Goal: Task Accomplishment & Management: Manage account settings

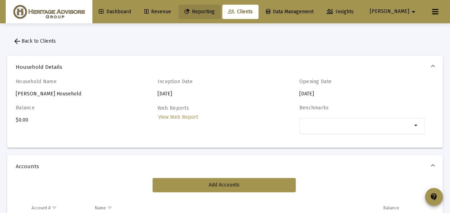
click at [215, 11] on span "Reporting" at bounding box center [200, 12] width 30 height 6
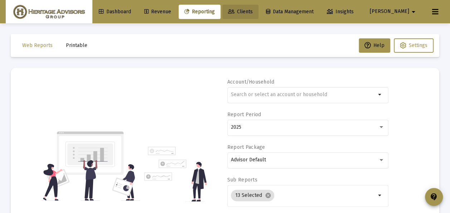
click at [253, 11] on span "Clients" at bounding box center [240, 12] width 25 height 6
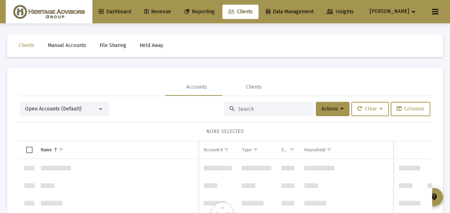
scroll to position [344, 0]
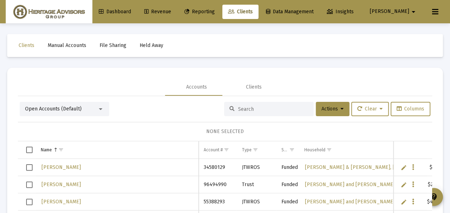
click at [102, 107] on div at bounding box center [100, 109] width 6 height 6
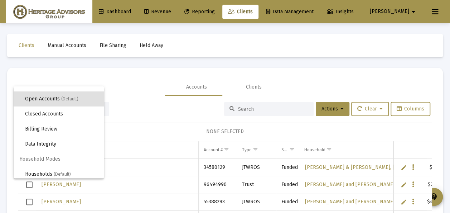
scroll to position [14, 0]
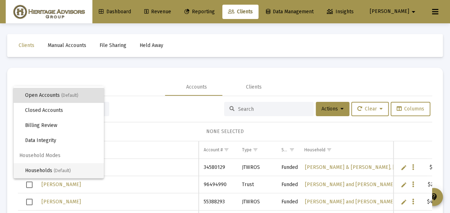
click at [63, 171] on span "(Default)" at bounding box center [62, 170] width 17 height 5
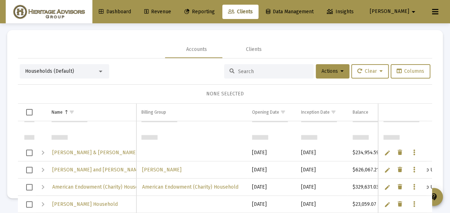
scroll to position [108, 0]
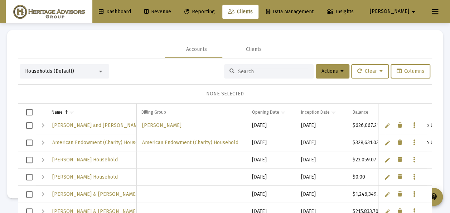
click at [101, 71] on div at bounding box center [101, 72] width 4 height 2
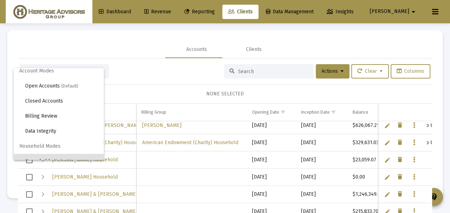
scroll to position [0, 0]
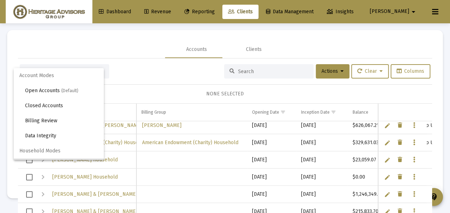
click at [149, 73] on div at bounding box center [225, 106] width 450 height 213
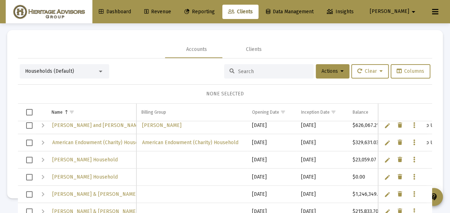
click at [95, 70] on div "Households (Default)" at bounding box center [61, 71] width 72 height 7
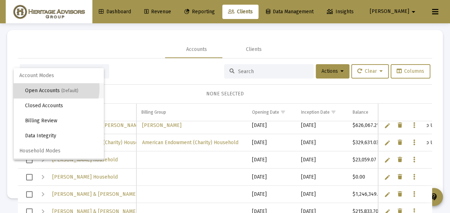
click at [49, 88] on span "Open Accounts (Default)" at bounding box center [61, 90] width 73 height 15
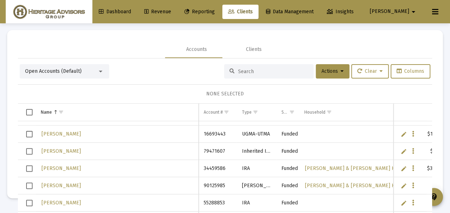
click at [97, 69] on div "Open Accounts (Default)" at bounding box center [61, 71] width 72 height 7
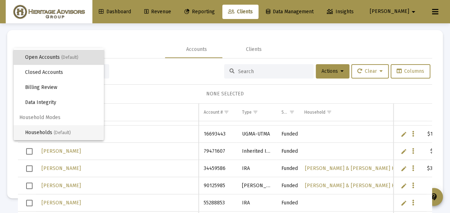
click at [51, 129] on span "Households (Default)" at bounding box center [61, 132] width 73 height 15
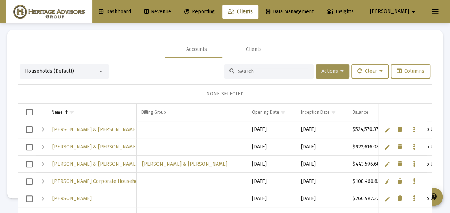
click at [341, 70] on icon at bounding box center [342, 71] width 3 height 5
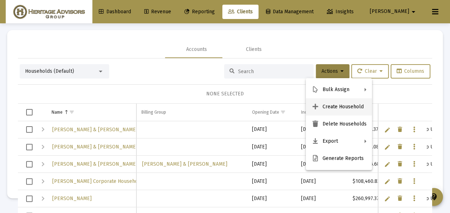
click at [325, 106] on button "Create Household" at bounding box center [339, 106] width 66 height 17
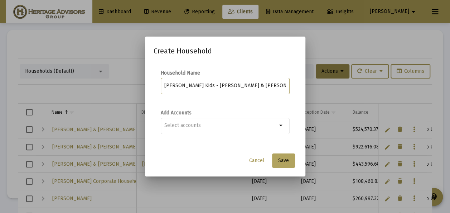
type input "[PERSON_NAME] Kids - [PERSON_NAME] & [PERSON_NAME]"
click at [280, 161] on span "Save" at bounding box center [283, 160] width 11 height 6
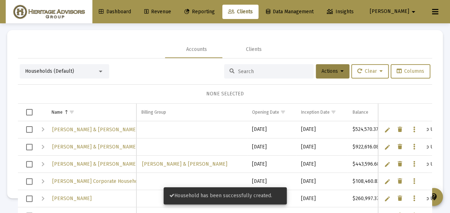
click at [102, 70] on div at bounding box center [100, 71] width 6 height 6
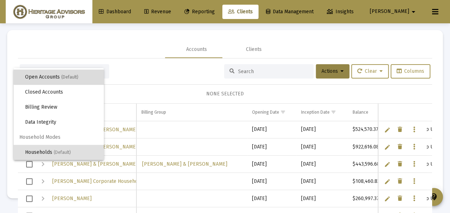
click at [71, 76] on span "(Default)" at bounding box center [69, 77] width 17 height 5
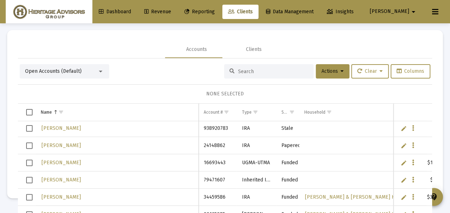
click at [30, 159] on span "Select row" at bounding box center [29, 162] width 6 height 6
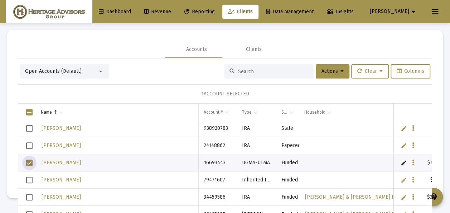
click at [31, 177] on span "Select row" at bounding box center [29, 180] width 6 height 6
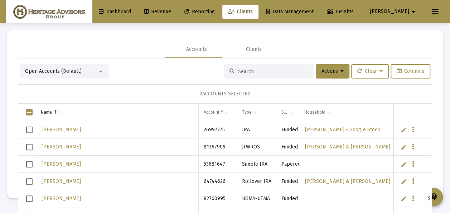
click at [30, 196] on span "Select row" at bounding box center [29, 198] width 6 height 6
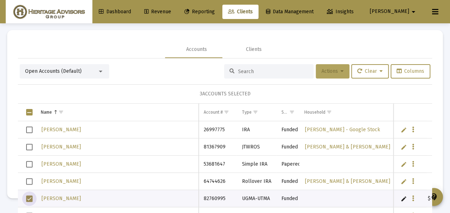
click at [341, 72] on icon at bounding box center [342, 71] width 3 height 5
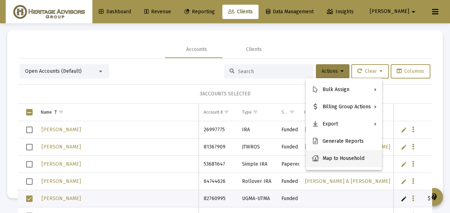
click at [335, 157] on button "Map to Household" at bounding box center [344, 158] width 76 height 17
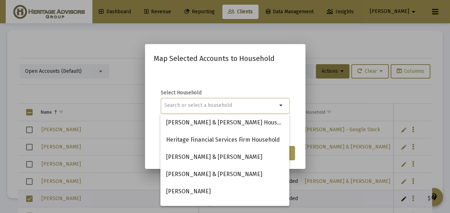
click at [197, 103] on input at bounding box center [220, 105] width 113 height 6
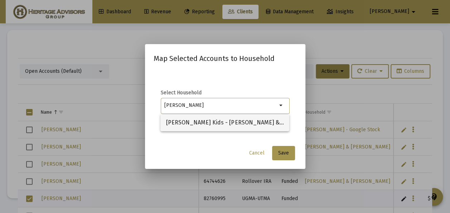
click at [202, 122] on span "[PERSON_NAME] Kids - [PERSON_NAME] & [PERSON_NAME]" at bounding box center [225, 122] width 118 height 17
type input "[PERSON_NAME] Kids - [PERSON_NAME] & [PERSON_NAME]"
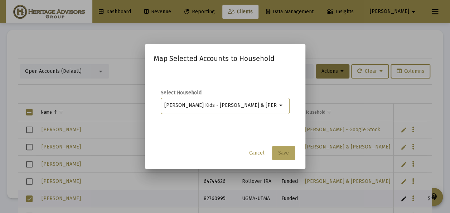
click at [285, 154] on span "Save" at bounding box center [283, 153] width 11 height 6
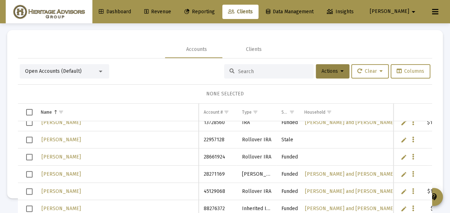
scroll to position [5619, 0]
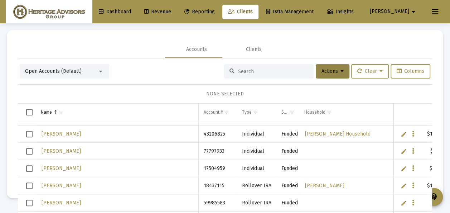
click at [100, 70] on div at bounding box center [100, 71] width 6 height 6
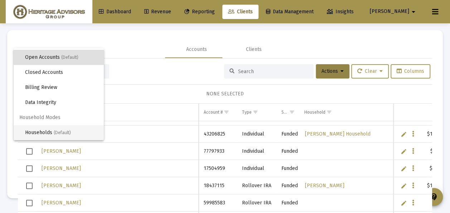
click at [48, 130] on span "Households (Default)" at bounding box center [61, 132] width 73 height 15
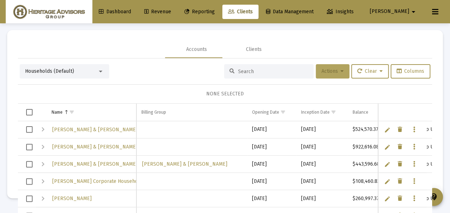
click at [336, 69] on button "Actions" at bounding box center [333, 71] width 34 height 14
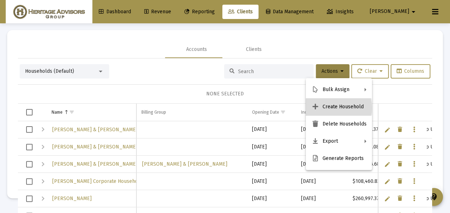
click at [328, 108] on button "Create Household" at bounding box center [339, 106] width 66 height 17
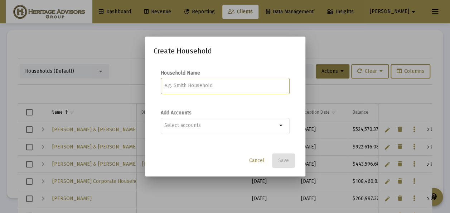
click at [177, 87] on input at bounding box center [224, 86] width 121 height 6
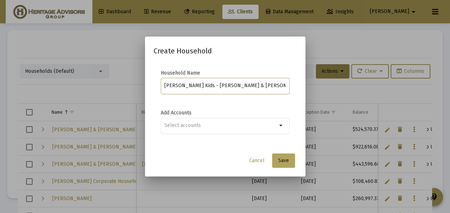
type input "[PERSON_NAME] Kids - [PERSON_NAME] & [PERSON_NAME]"
click at [288, 162] on span "Save" at bounding box center [283, 160] width 11 height 6
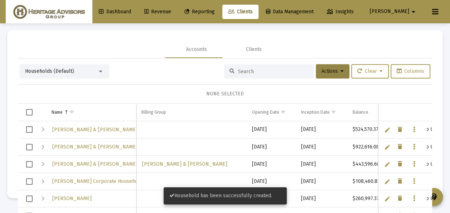
click at [100, 71] on div at bounding box center [101, 72] width 4 height 2
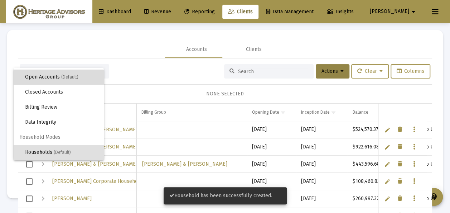
click at [76, 76] on span "(Default)" at bounding box center [69, 77] width 17 height 5
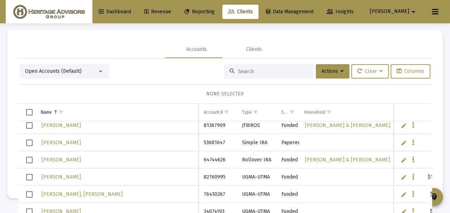
click at [29, 195] on span "Select row" at bounding box center [29, 194] width 6 height 6
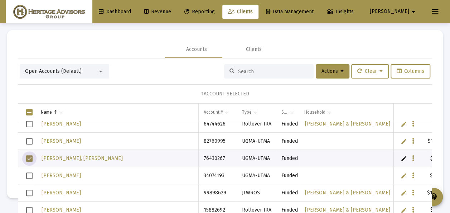
click at [29, 175] on span "Select row" at bounding box center [29, 175] width 6 height 6
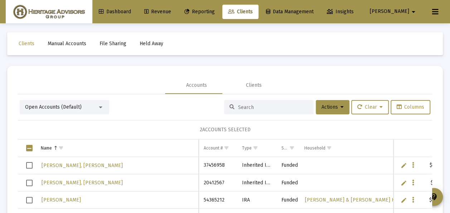
click at [29, 163] on span "Select row" at bounding box center [29, 165] width 6 height 6
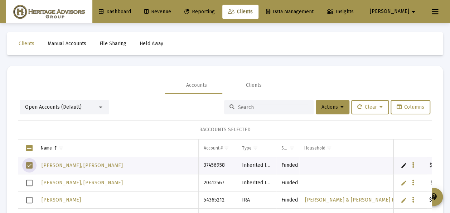
click at [28, 181] on span "Select row" at bounding box center [29, 183] width 6 height 6
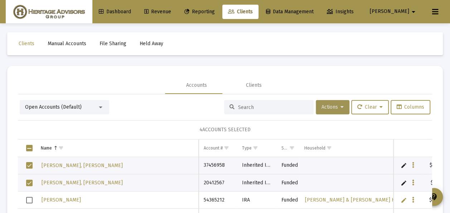
click at [341, 107] on icon at bounding box center [342, 107] width 3 height 5
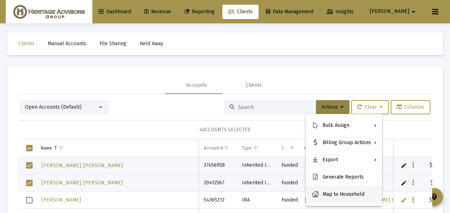
click at [336, 195] on button "Map to Household" at bounding box center [344, 194] width 76 height 17
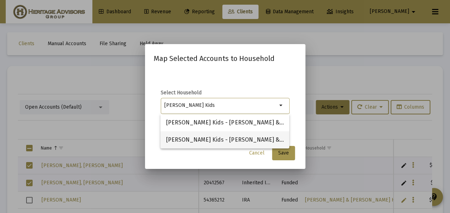
click at [212, 138] on span "[PERSON_NAME] Kids - [PERSON_NAME] & [PERSON_NAME]" at bounding box center [225, 139] width 118 height 17
type input "[PERSON_NAME] Kids - [PERSON_NAME] & [PERSON_NAME]"
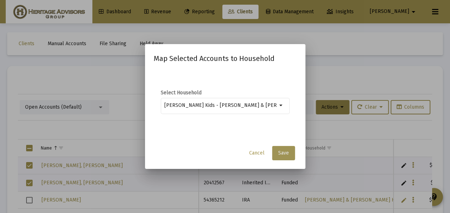
click at [285, 154] on span "Save" at bounding box center [283, 153] width 11 height 6
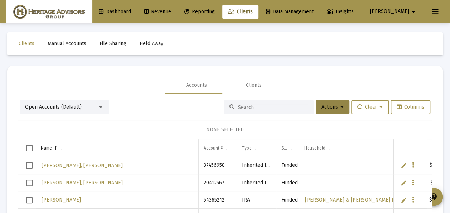
click at [99, 108] on div at bounding box center [100, 107] width 6 height 6
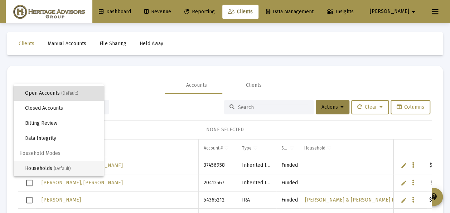
click at [42, 166] on span "Households (Default)" at bounding box center [61, 168] width 73 height 15
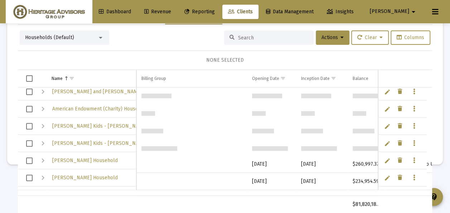
scroll to position [0, 0]
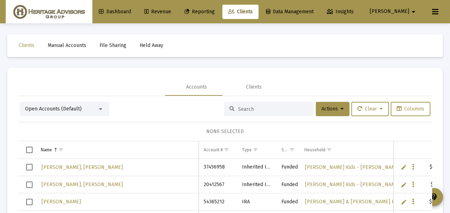
click at [101, 108] on div at bounding box center [101, 109] width 4 height 2
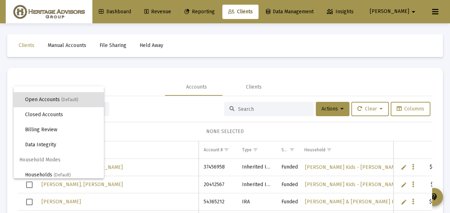
scroll to position [14, 0]
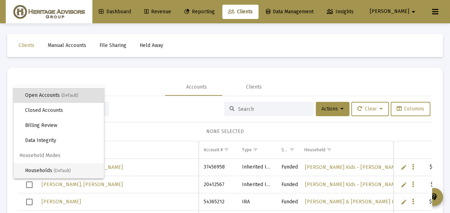
click at [53, 170] on span "Households (Default)" at bounding box center [61, 170] width 73 height 15
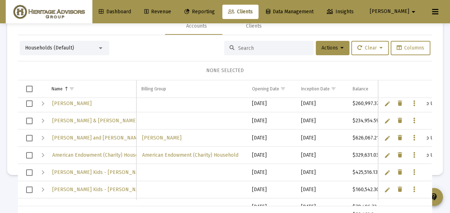
scroll to position [108, 0]
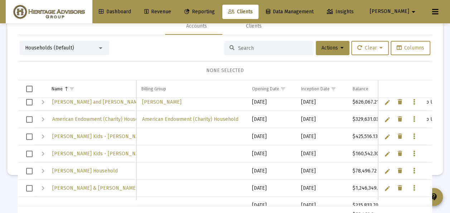
click at [27, 133] on span "Select row" at bounding box center [29, 136] width 6 height 6
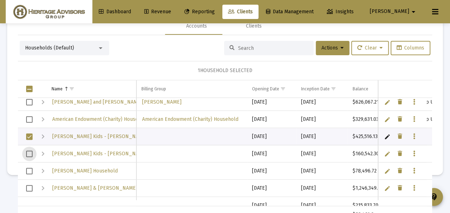
click at [28, 151] on span "Select row" at bounding box center [29, 154] width 6 height 6
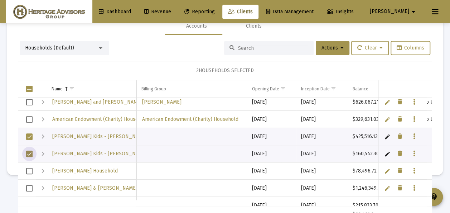
click at [29, 169] on span "Select row" at bounding box center [29, 171] width 6 height 6
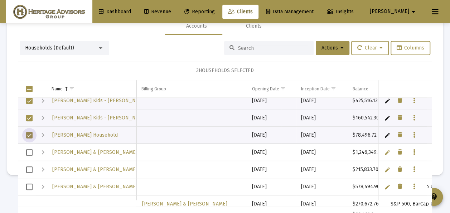
scroll to position [72, 0]
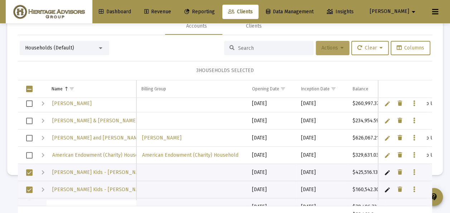
click at [339, 46] on button "Actions" at bounding box center [333, 48] width 34 height 14
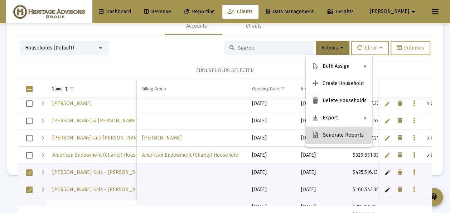
click at [327, 133] on button "Generate Reports" at bounding box center [339, 135] width 66 height 17
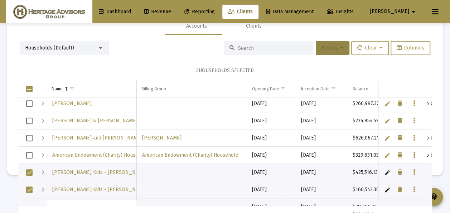
scroll to position [0, 0]
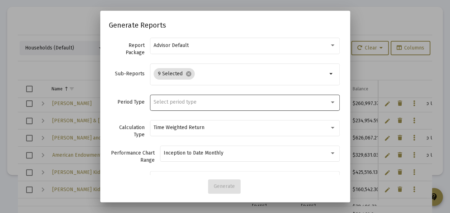
click at [160, 101] on span "Select period type" at bounding box center [175, 102] width 43 height 6
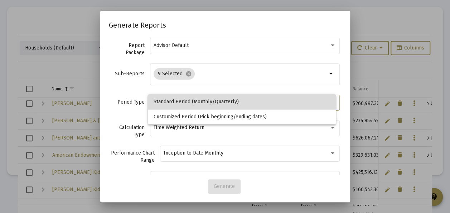
click at [161, 100] on span "Standard Period (Monthly/Quarterly)" at bounding box center [242, 101] width 177 height 15
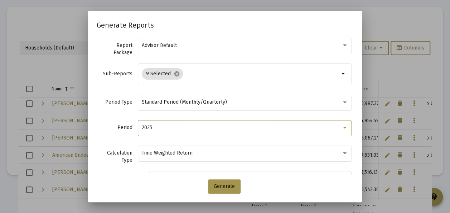
click at [162, 125] on div "2025" at bounding box center [242, 128] width 200 height 6
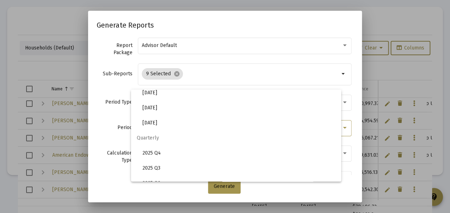
scroll to position [239, 0]
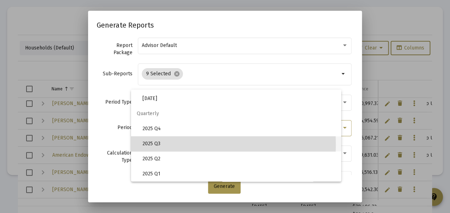
click at [159, 144] on span "2025 Q3" at bounding box center [239, 143] width 193 height 15
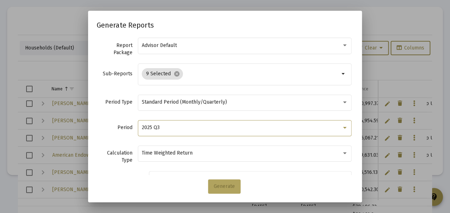
click at [219, 181] on button "Generate" at bounding box center [224, 186] width 33 height 14
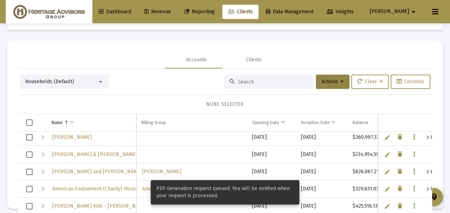
scroll to position [34, 0]
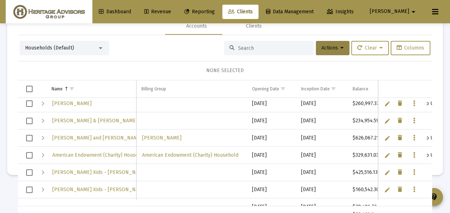
click at [215, 9] on span "Reporting" at bounding box center [200, 12] width 30 height 6
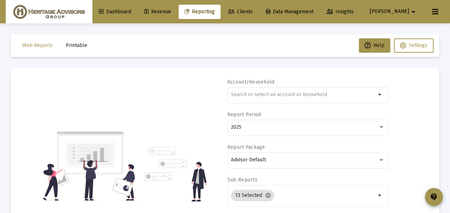
click at [80, 44] on span "Printable" at bounding box center [77, 45] width 22 height 6
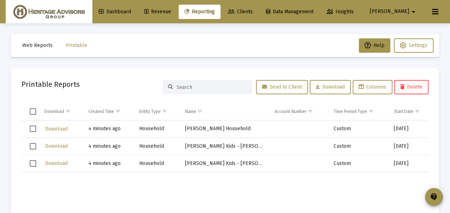
click at [33, 110] on span "Select all" at bounding box center [33, 111] width 6 height 6
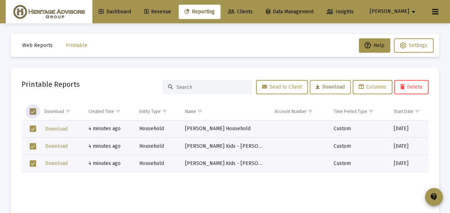
click at [329, 86] on span "Download" at bounding box center [330, 87] width 29 height 6
click at [168, 68] on mat-card "Printable Reports Send to Client Download Columns Delete Download Created Time …" at bounding box center [225, 162] width 429 height 189
click at [411, 87] on span "Delete" at bounding box center [412, 87] width 22 height 6
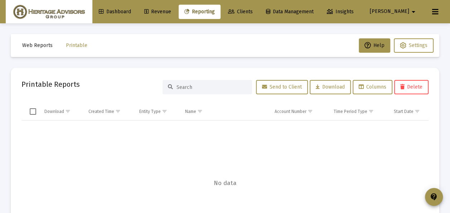
click at [171, 11] on span "Revenue" at bounding box center [157, 12] width 27 height 6
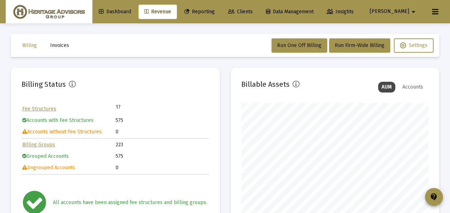
scroll to position [143, 187]
click at [58, 45] on span "Invoices" at bounding box center [59, 45] width 19 height 6
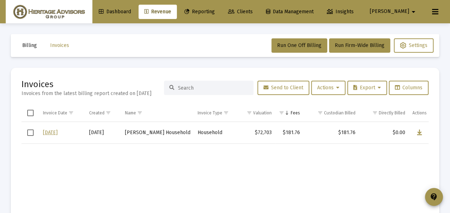
click at [29, 131] on span "Select row" at bounding box center [30, 132] width 6 height 6
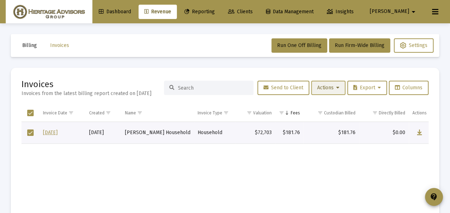
click at [321, 89] on span "Actions" at bounding box center [329, 88] width 22 height 6
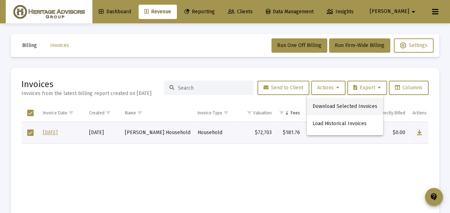
click at [323, 107] on button "Download Selected Invoices" at bounding box center [345, 106] width 76 height 17
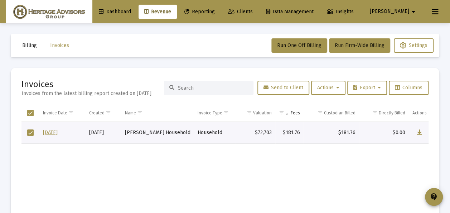
click at [144, 70] on mat-card "Invoices Invoices from the latest billing report created on Oct 6, 2025 Send to…" at bounding box center [225, 181] width 429 height 226
click at [29, 113] on span "Select all" at bounding box center [30, 113] width 6 height 6
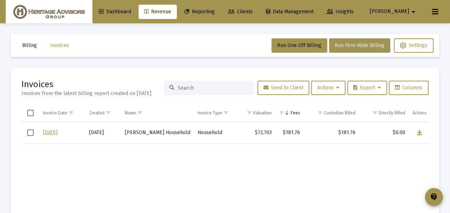
click at [337, 47] on span "Run Firm-Wide Billing" at bounding box center [360, 45] width 50 height 6
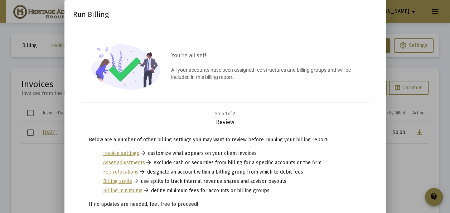
click at [14, 58] on div at bounding box center [225, 106] width 450 height 213
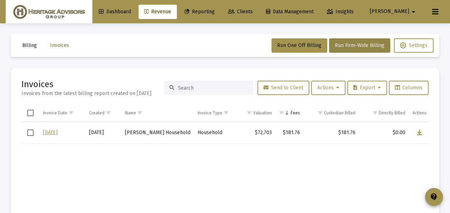
click at [56, 47] on span "Invoices" at bounding box center [59, 45] width 19 height 6
click at [62, 47] on span "Invoices" at bounding box center [59, 45] width 19 height 6
click at [29, 45] on span "Billing" at bounding box center [29, 45] width 15 height 6
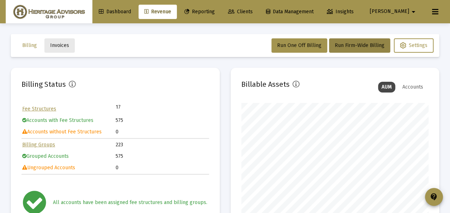
click at [59, 46] on span "Invoices" at bounding box center [59, 45] width 19 height 6
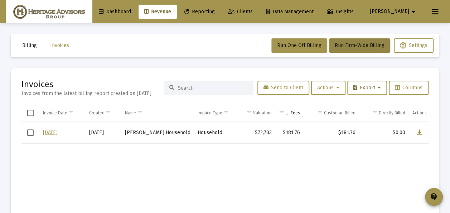
click at [382, 87] on button "Export" at bounding box center [368, 88] width 40 height 14
click at [382, 87] on div at bounding box center [225, 106] width 450 height 213
click at [253, 11] on span "Clients" at bounding box center [240, 12] width 25 height 6
